Goal: Transaction & Acquisition: Download file/media

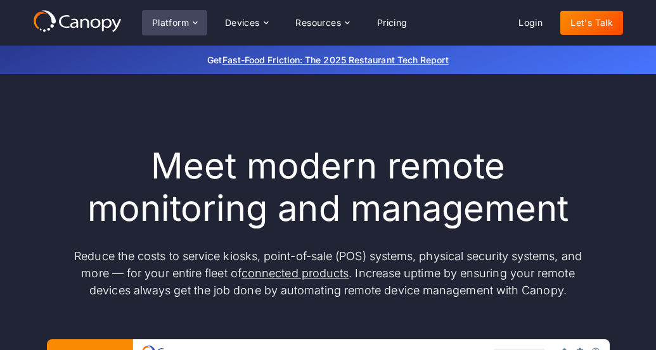
click at [176, 23] on div "Platform" at bounding box center [170, 22] width 37 height 9
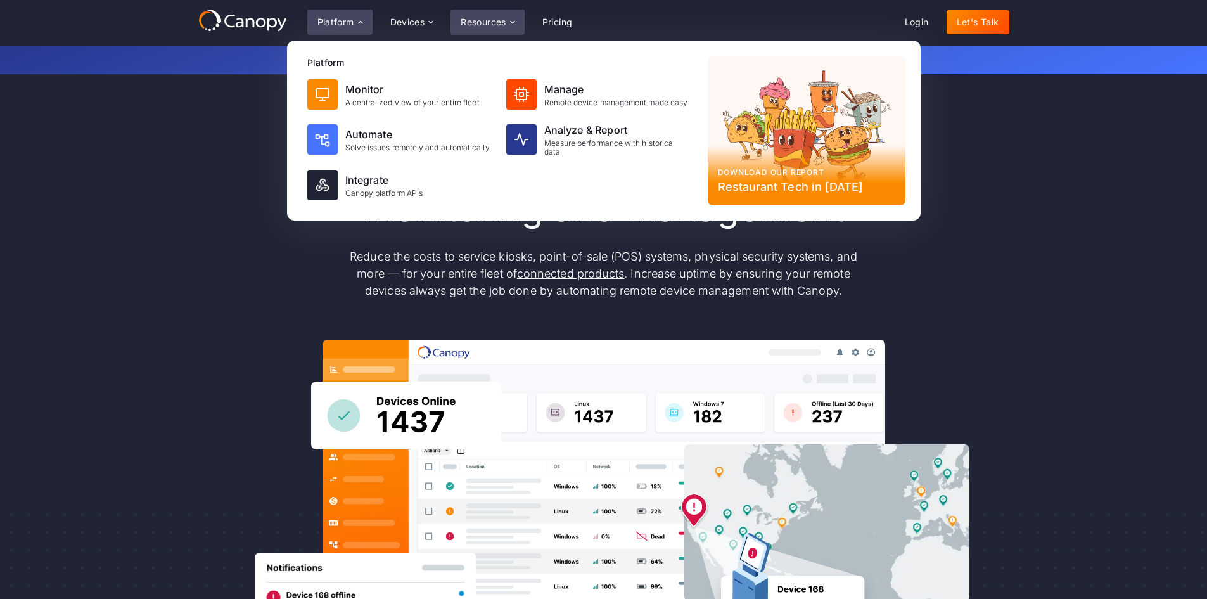
click at [503, 15] on div "Resources" at bounding box center [486, 22] width 73 height 25
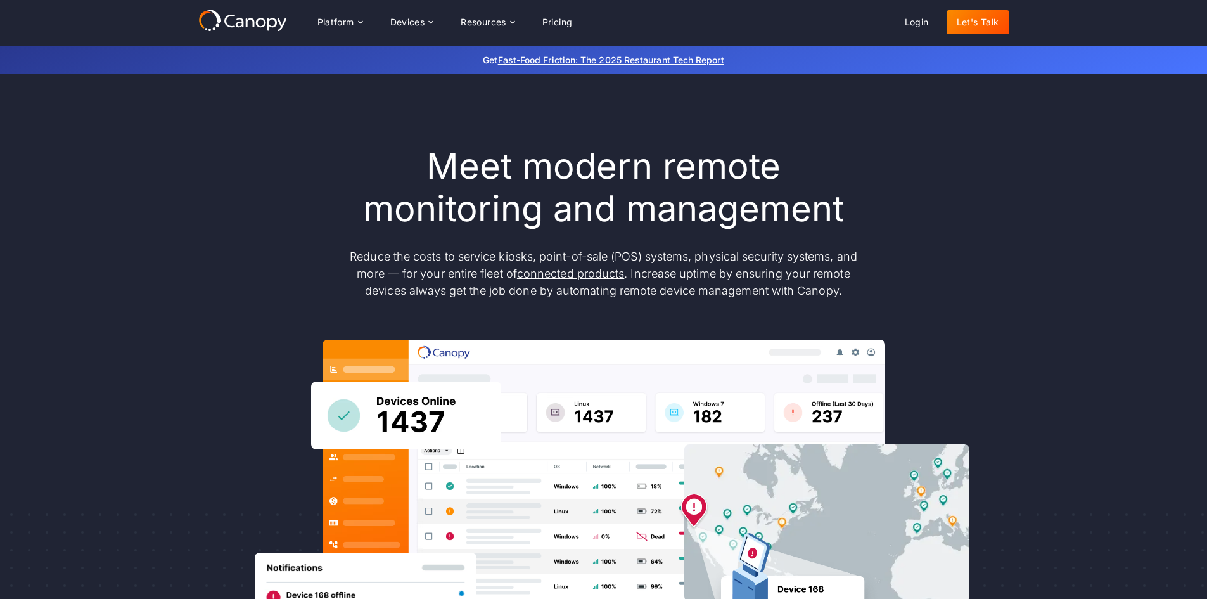
drag, startPoint x: 502, startPoint y: 15, endPoint x: 430, endPoint y: 49, distance: 79.6
click at [430, 49] on div "Get Fast-Food Friction: The 2025 Restaurant Tech Report" at bounding box center [603, 60] width 1207 height 29
click at [473, 23] on div "Resources" at bounding box center [483, 22] width 46 height 9
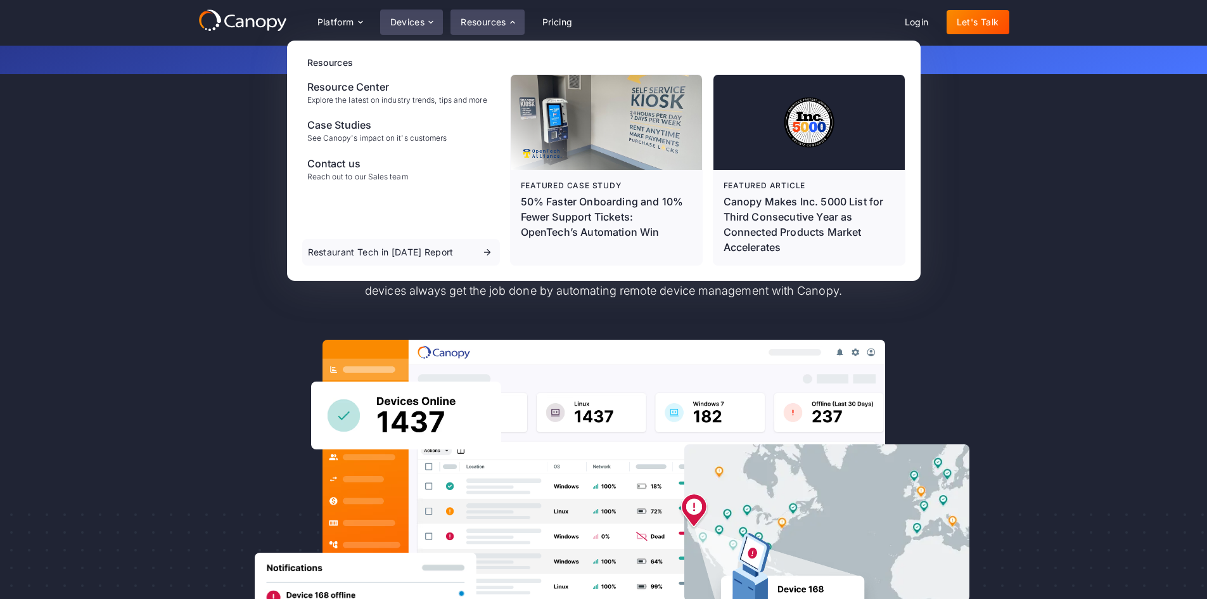
click at [421, 18] on div "Devices" at bounding box center [407, 22] width 35 height 9
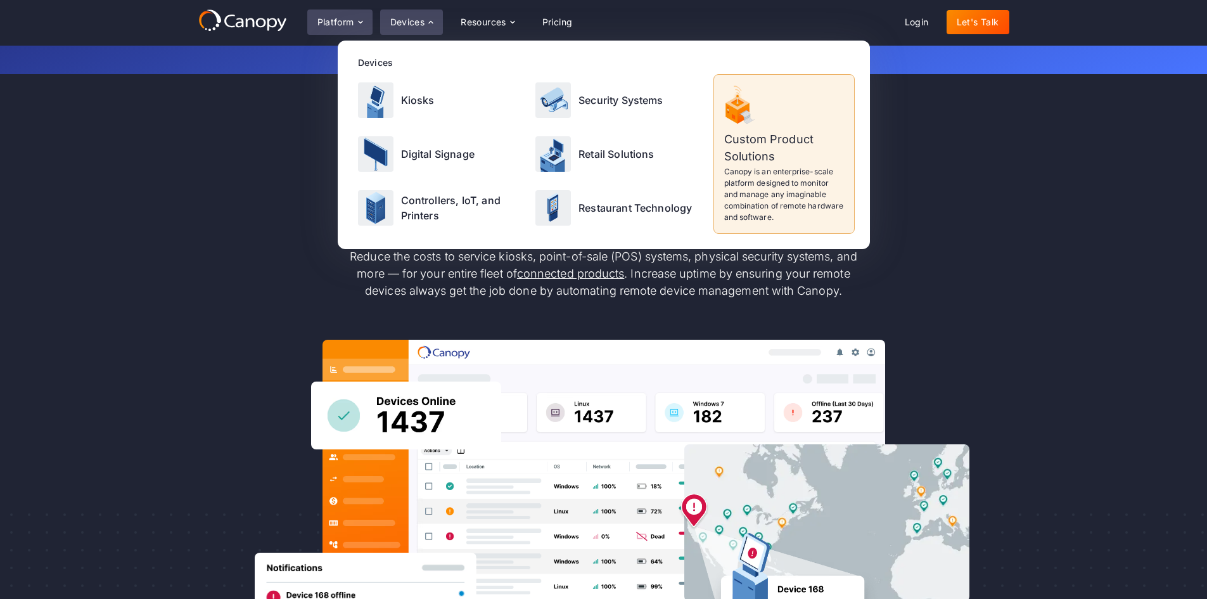
click at [346, 22] on div "Platform" at bounding box center [335, 22] width 37 height 9
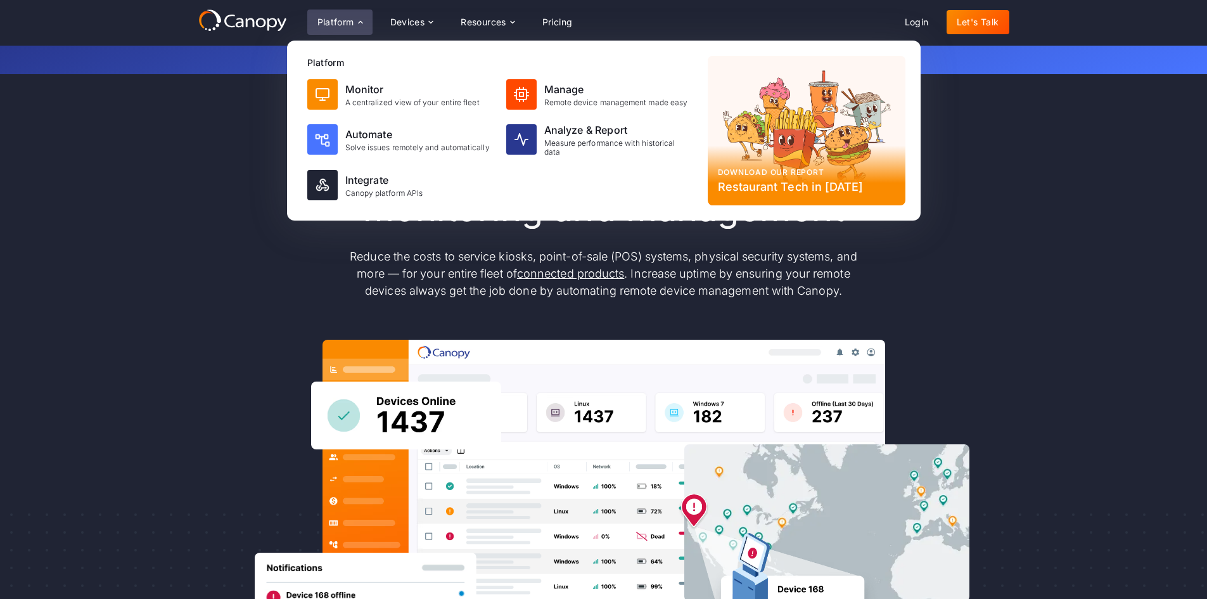
click at [861, 119] on div "Download our report Restaurant Tech in [DATE]" at bounding box center [807, 130] width 198 height 149
